Goal: Find contact information: Find contact information

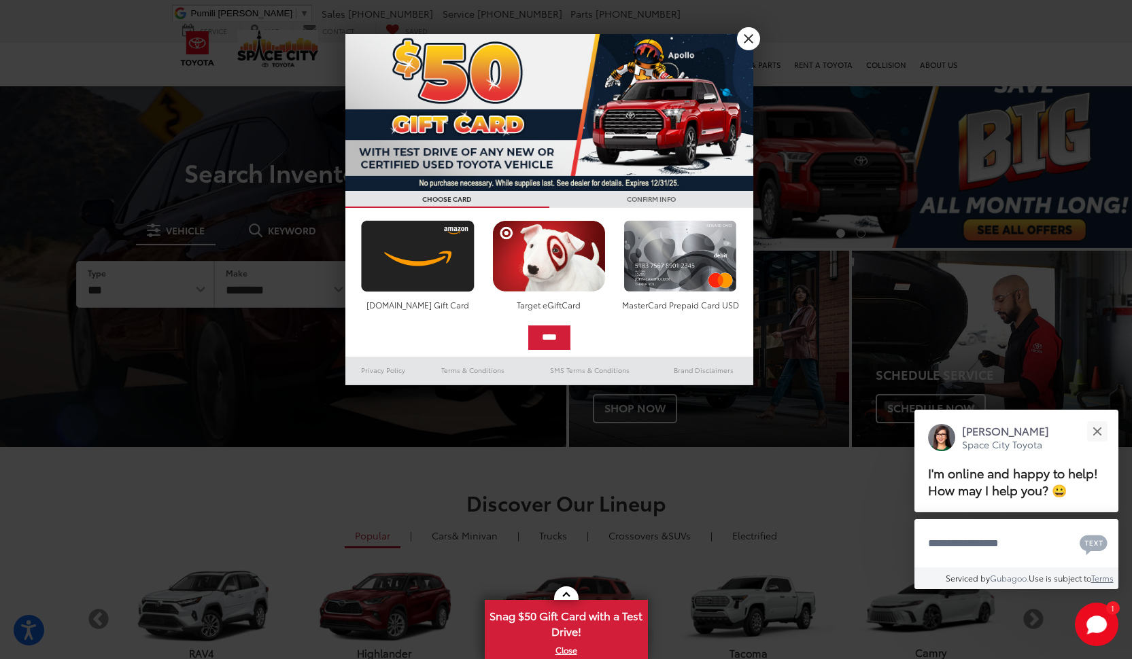
click at [745, 44] on link "X" at bounding box center [748, 38] width 23 height 23
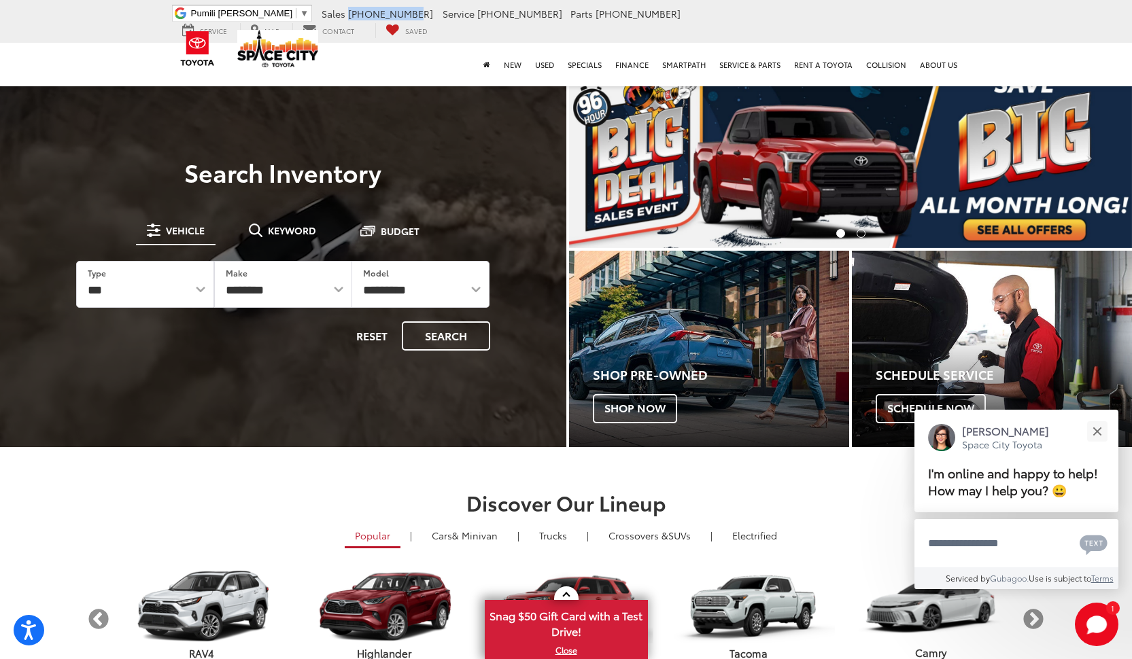
drag, startPoint x: 485, startPoint y: 10, endPoint x: 419, endPoint y: 13, distance: 66.0
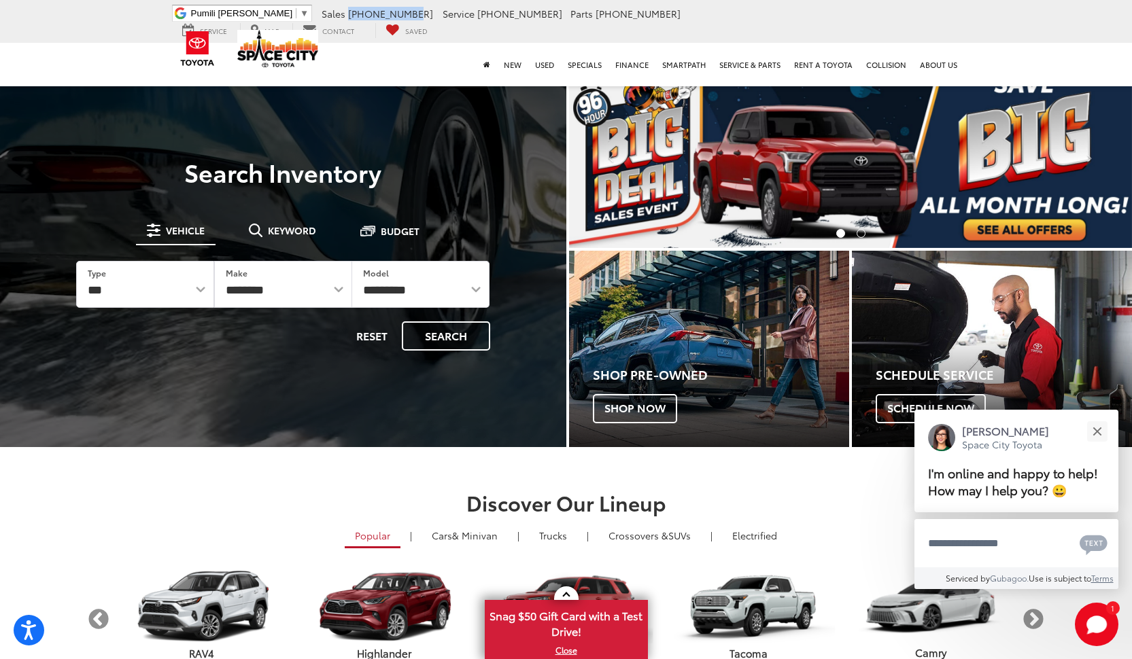
click at [419, 13] on ul "Pumili ng Wika ​ ▼ Sales 346-595-7871 Service 346-595-7898 Parts 346-595-7881 1…" at bounding box center [566, 21] width 795 height 33
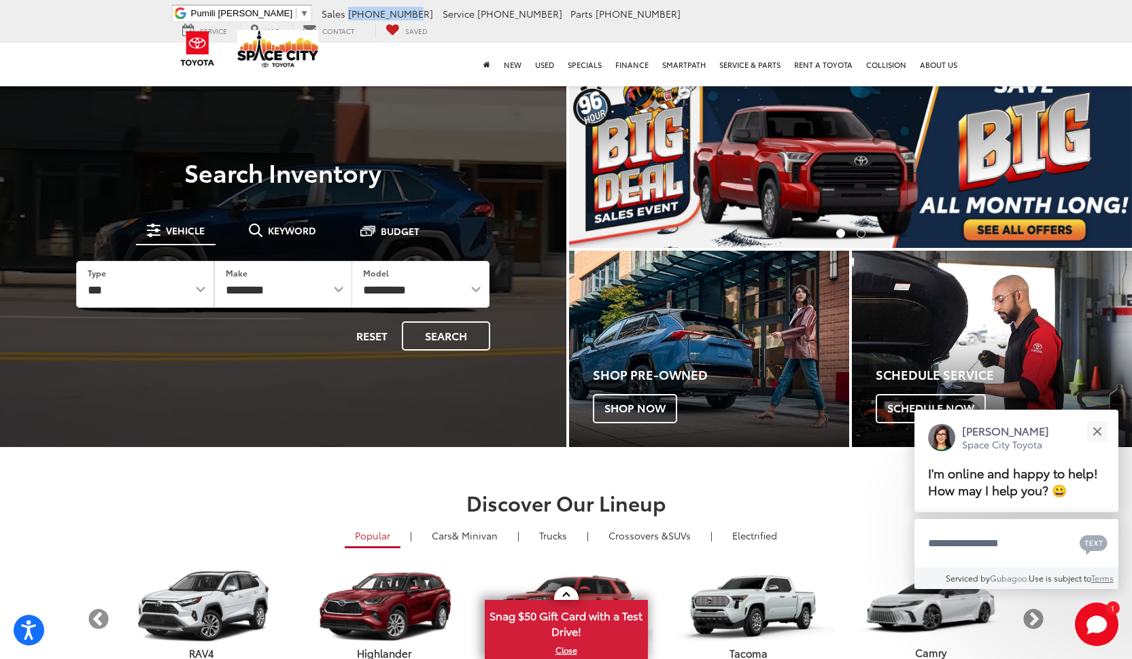
copy li "[PHONE_NUMBER]"
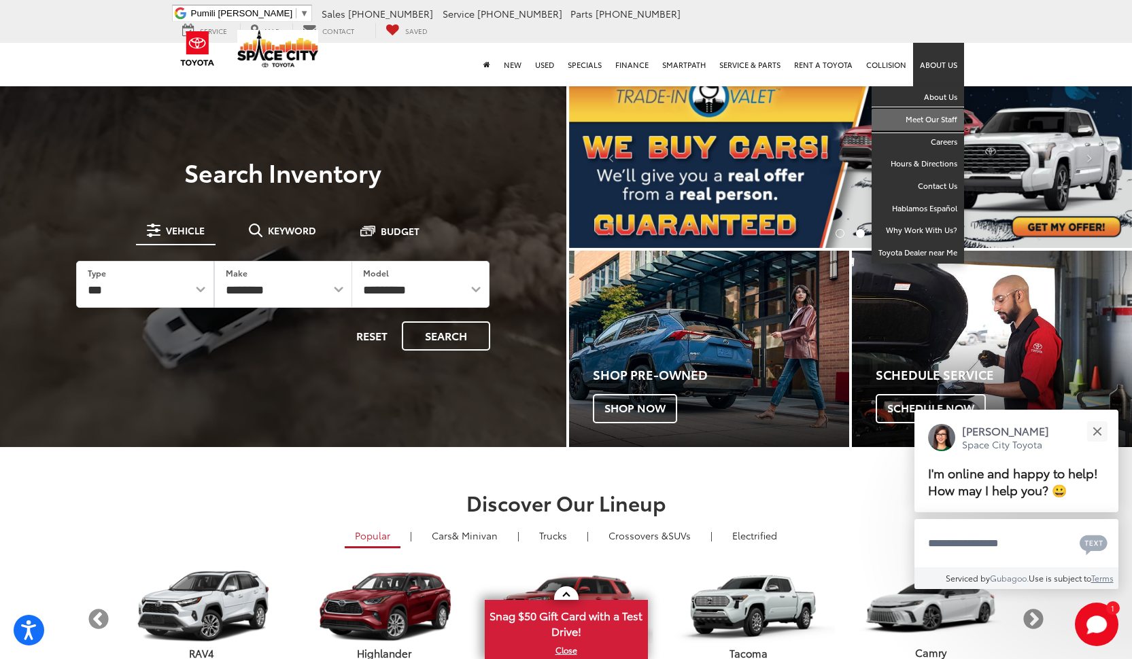
click at [928, 109] on link "Meet Our Staff" at bounding box center [917, 120] width 92 height 22
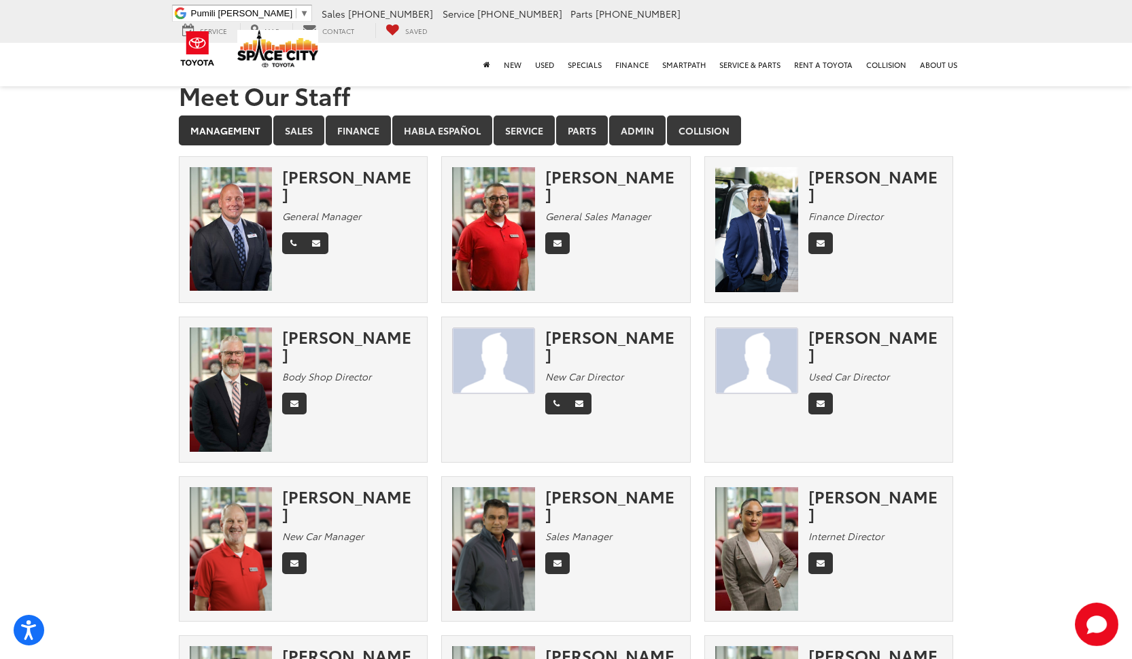
click at [327, 175] on div "[PERSON_NAME]" at bounding box center [349, 185] width 135 height 36
copy div "[PERSON_NAME]"
click at [515, 137] on link "Service" at bounding box center [523, 131] width 61 height 30
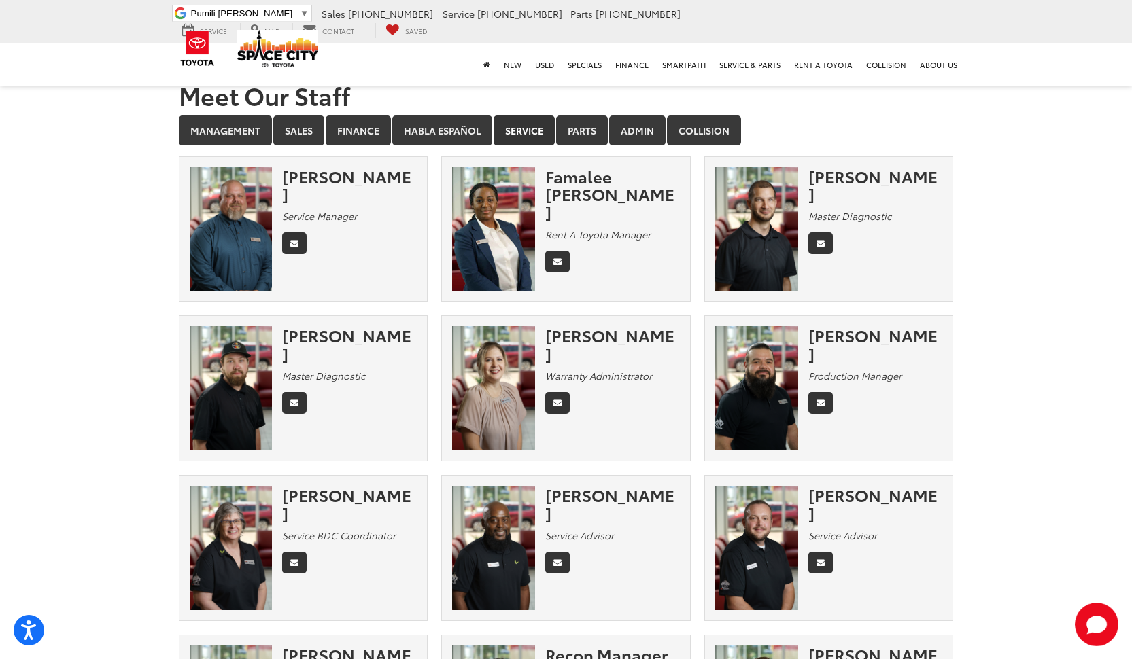
click at [335, 175] on div "[PERSON_NAME]" at bounding box center [349, 185] width 135 height 36
copy div "[PERSON_NAME]"
